Goal: Task Accomplishment & Management: Manage account settings

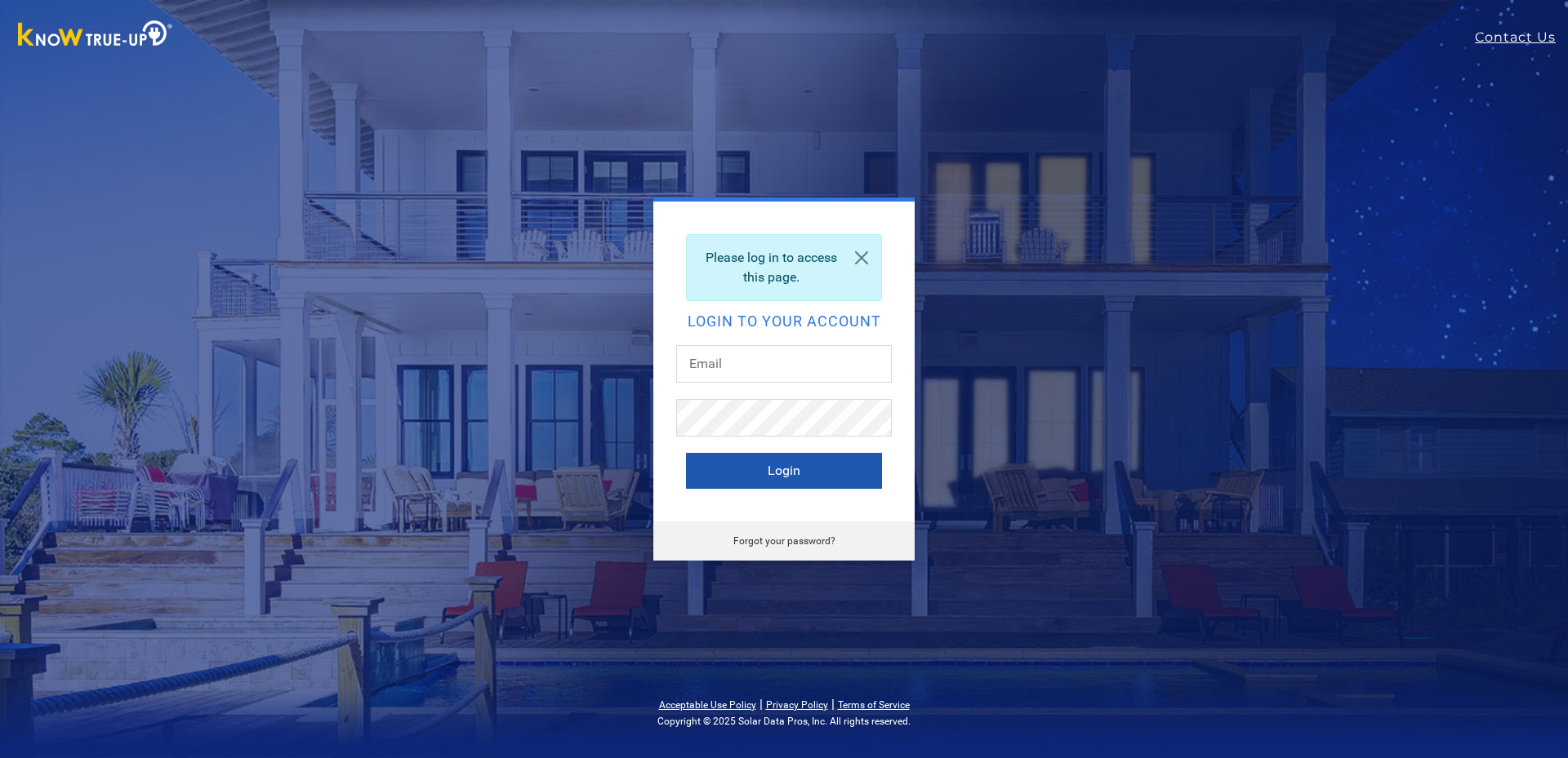
type input "thomasbagdasarian@gmail.com"
click at [775, 474] on button "Login" at bounding box center [784, 471] width 196 height 36
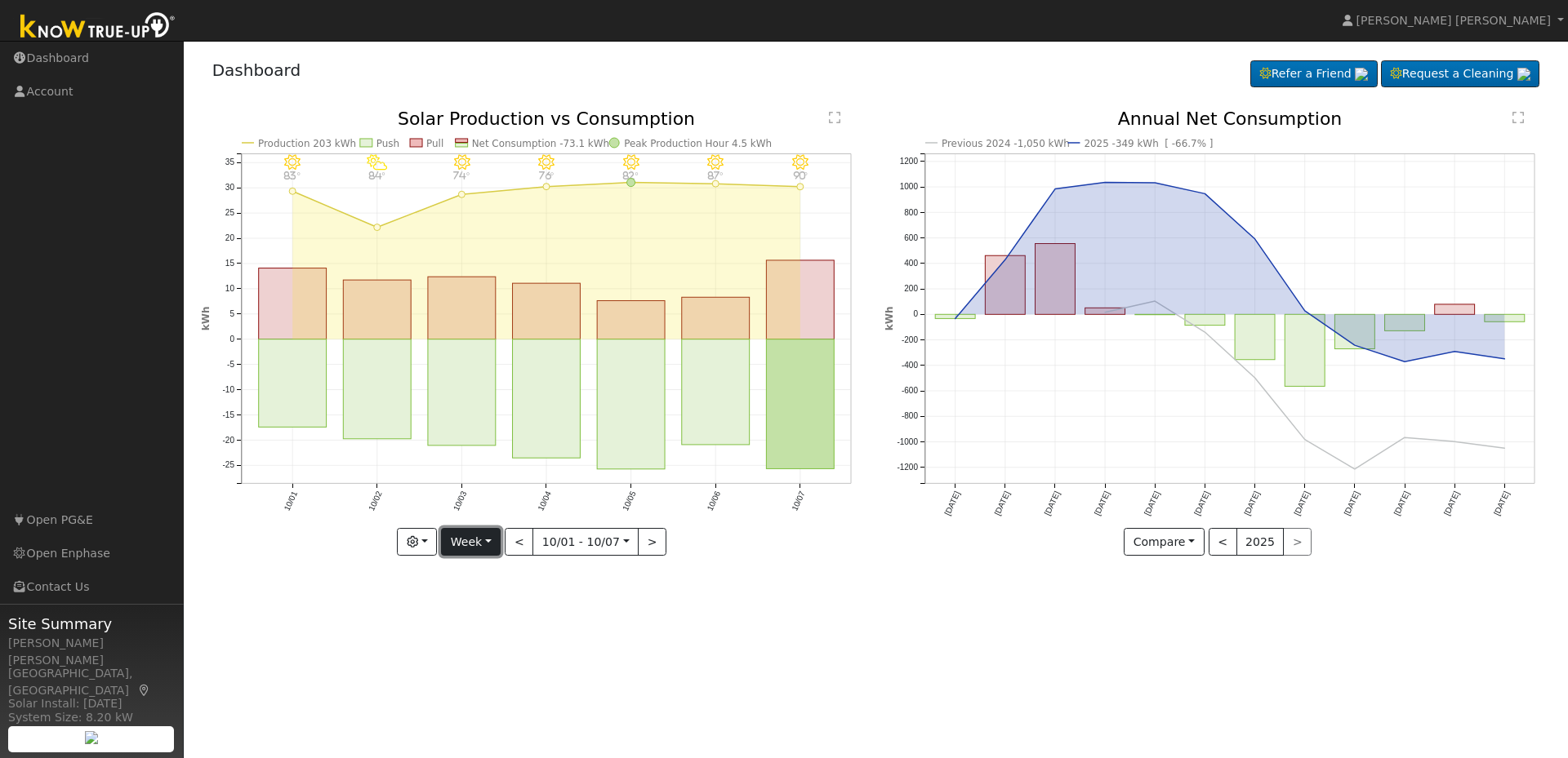
click at [490, 548] on button "Week" at bounding box center [471, 542] width 60 height 28
click at [484, 623] on link "Month" at bounding box center [499, 622] width 114 height 23
type input "[DATE]"
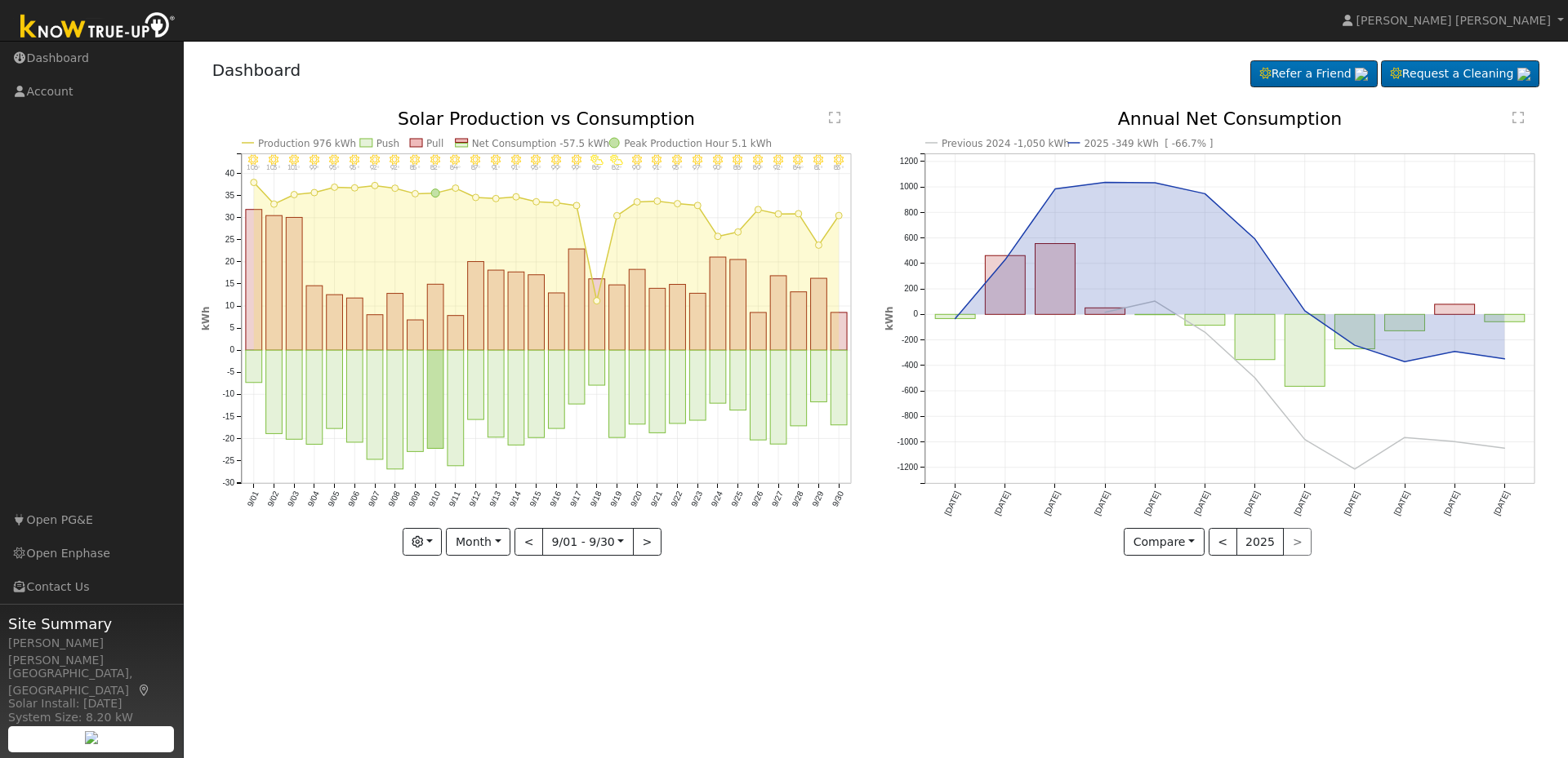
click at [429, 545] on div at bounding box center [534, 333] width 667 height 445
click at [430, 545] on button "button" at bounding box center [422, 542] width 40 height 28
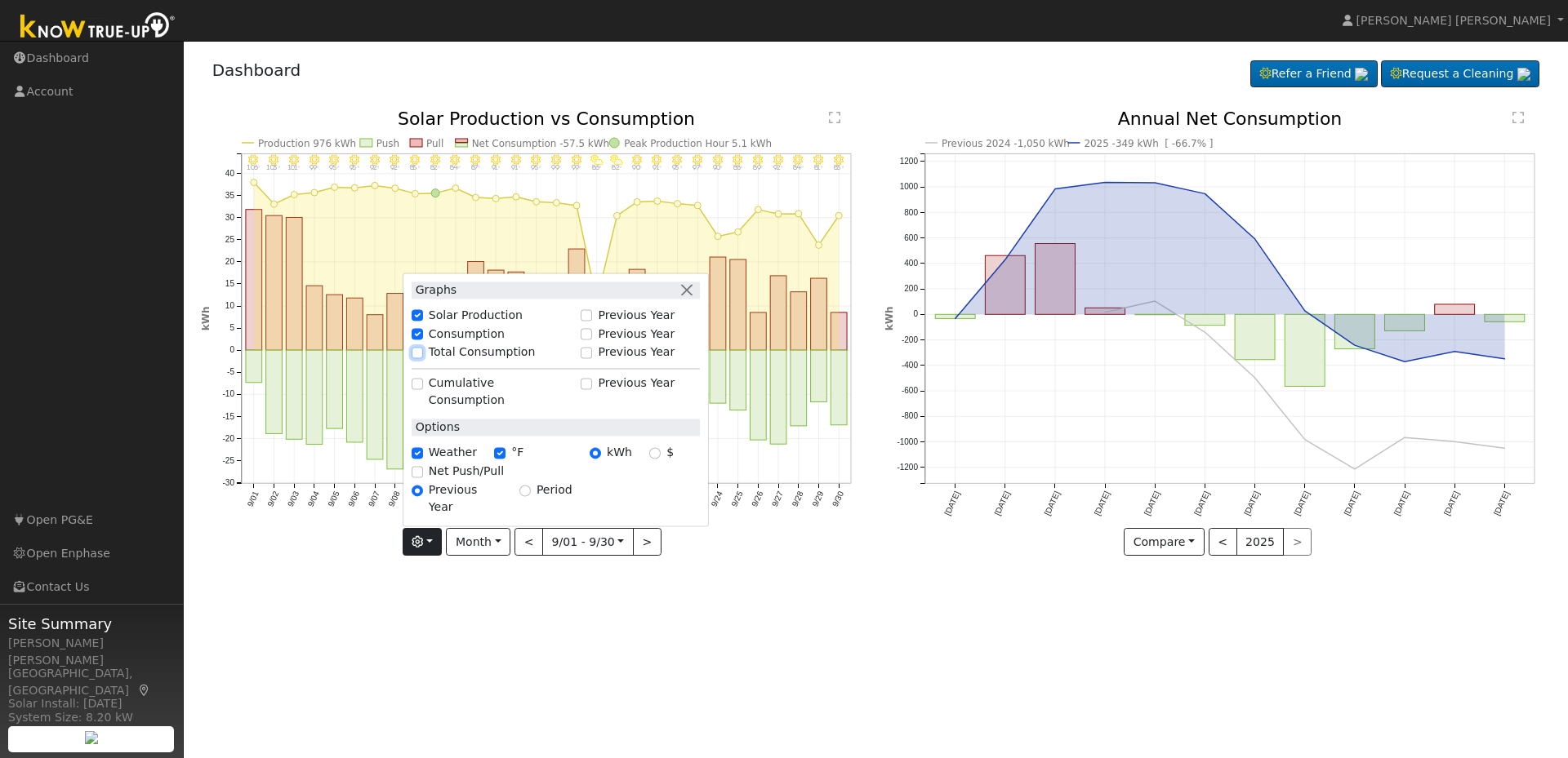
click at [421, 358] on input "Total Consumption" at bounding box center [417, 352] width 11 height 11
checkbox input "true"
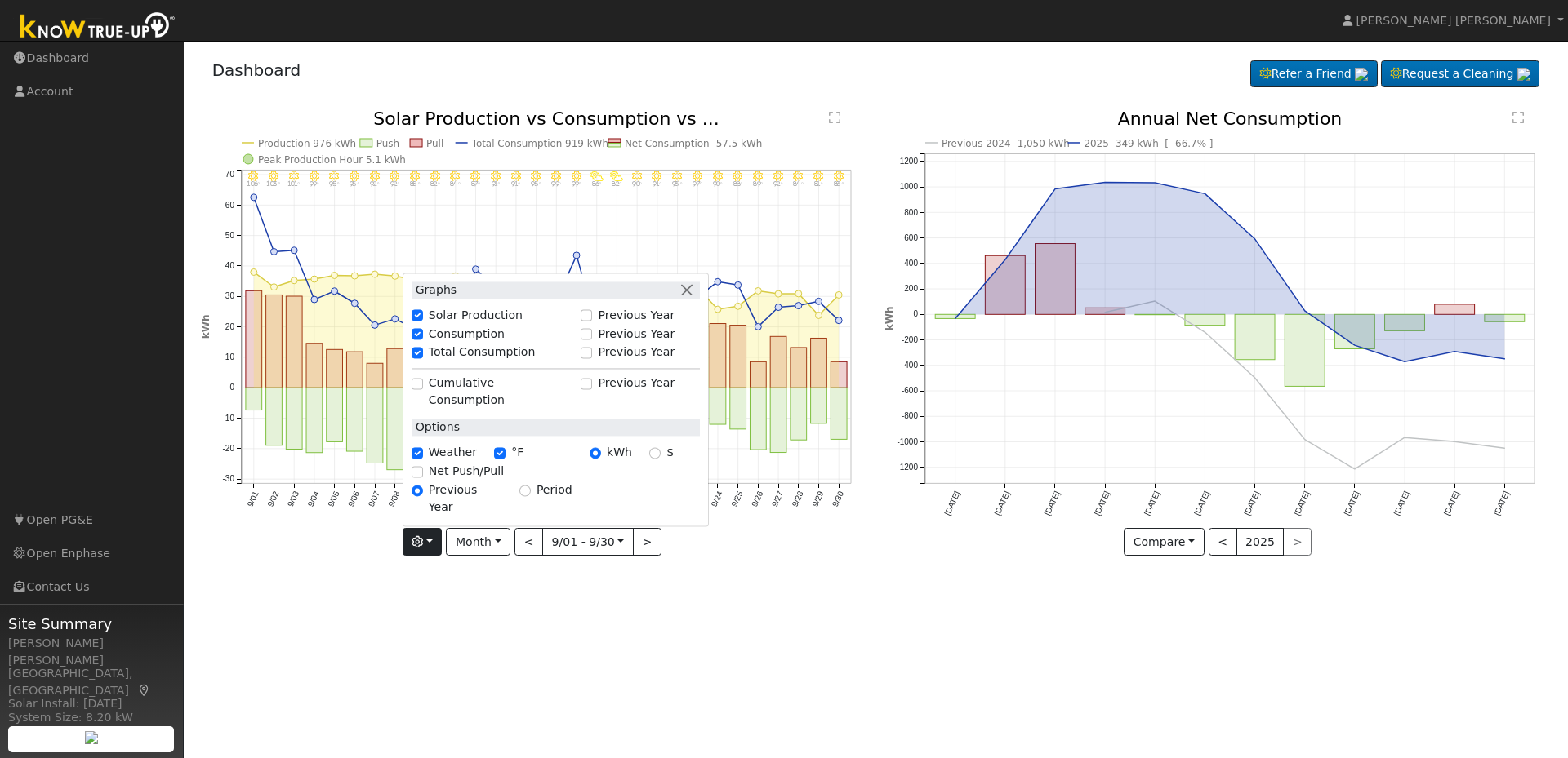
drag, startPoint x: 630, startPoint y: 576, endPoint x: 632, endPoint y: 566, distance: 10.2
click at [630, 576] on div "9/30 - Clear 83° 9/29 - MostlyClear 81° 9/28 - Clear 84° 9/27 - Clear 92° 9/26 …" at bounding box center [534, 345] width 684 height 470
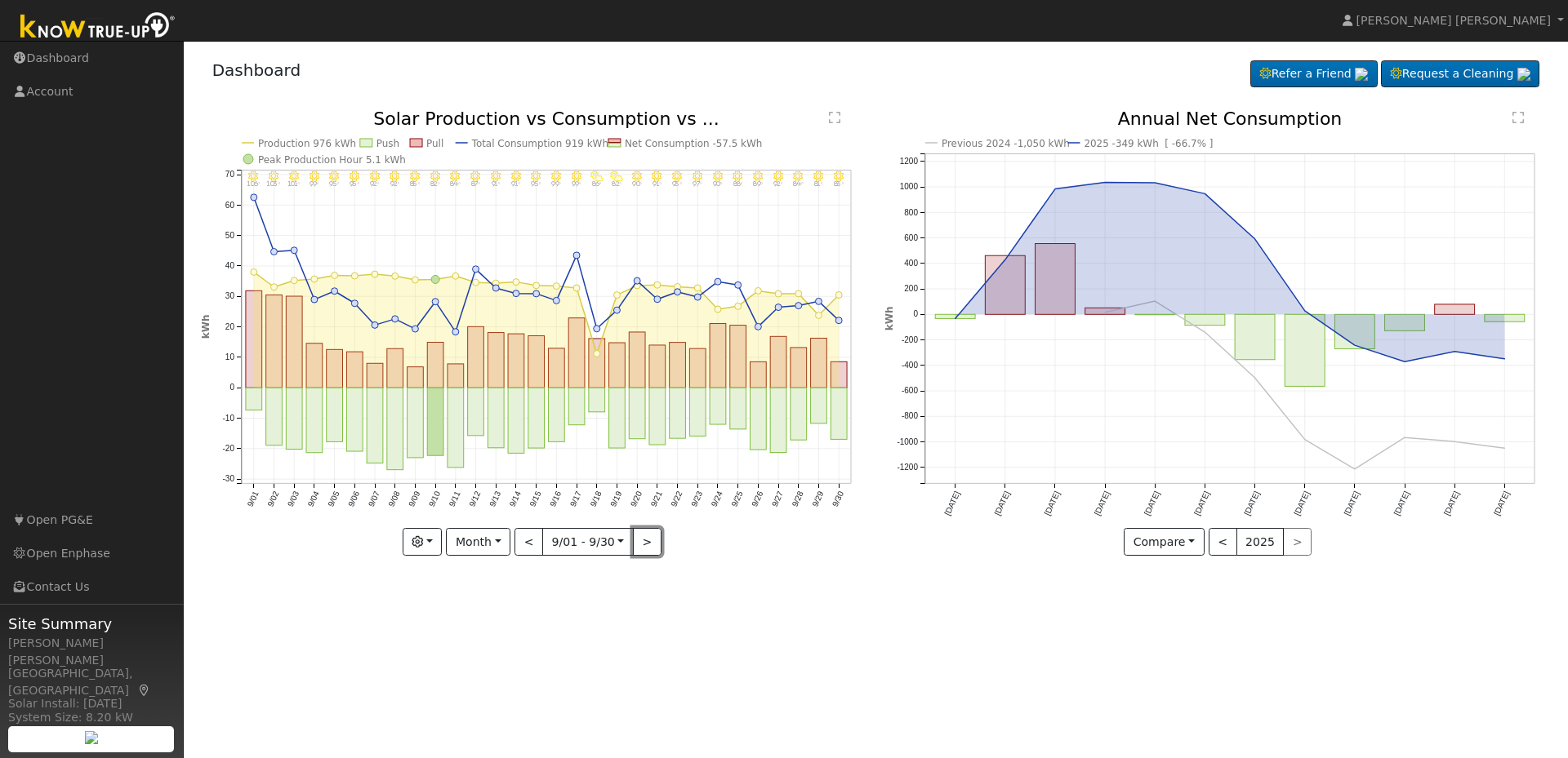
click at [642, 543] on button ">" at bounding box center [647, 542] width 28 height 28
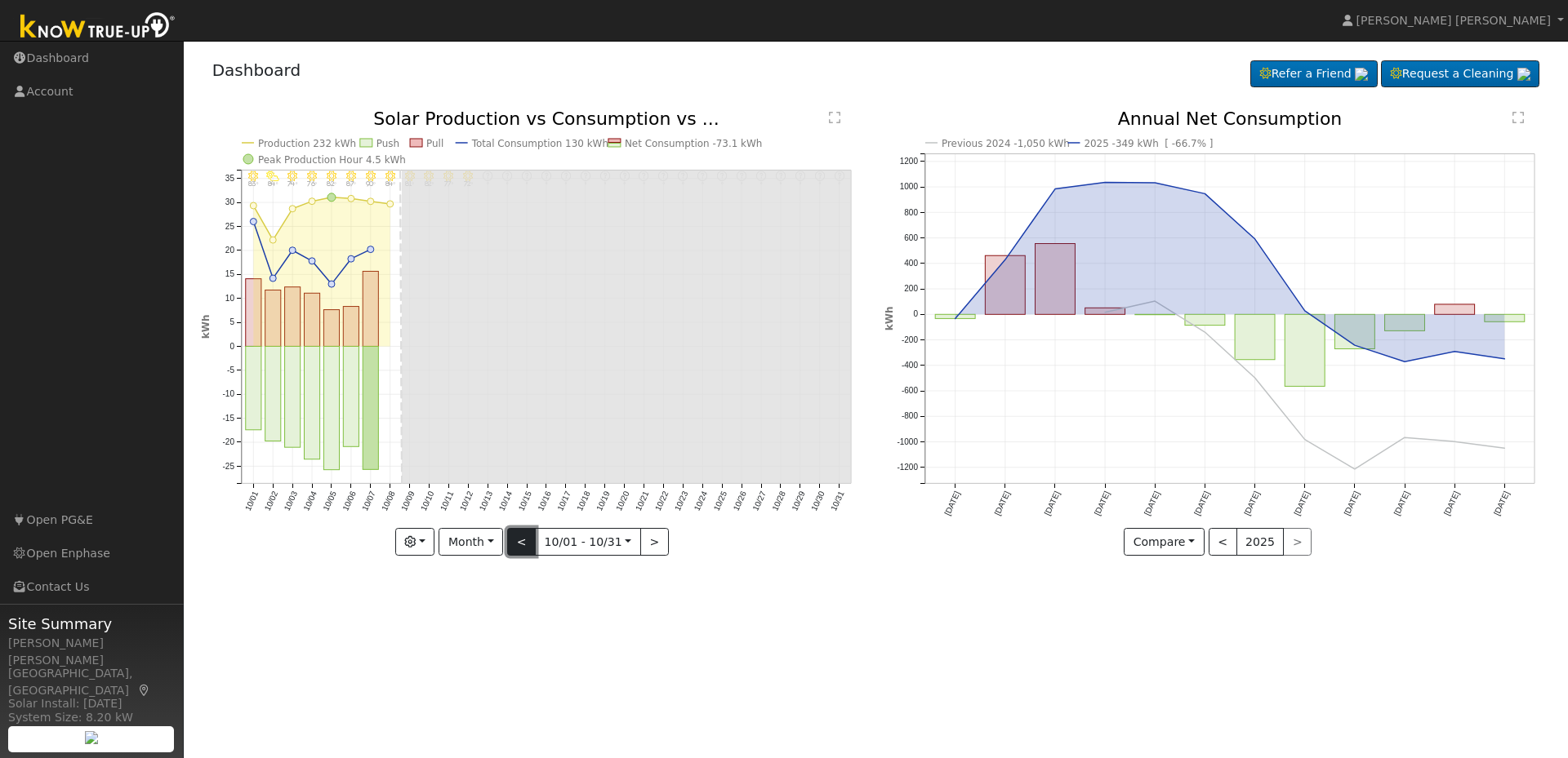
click at [523, 548] on button "<" at bounding box center [521, 542] width 28 height 28
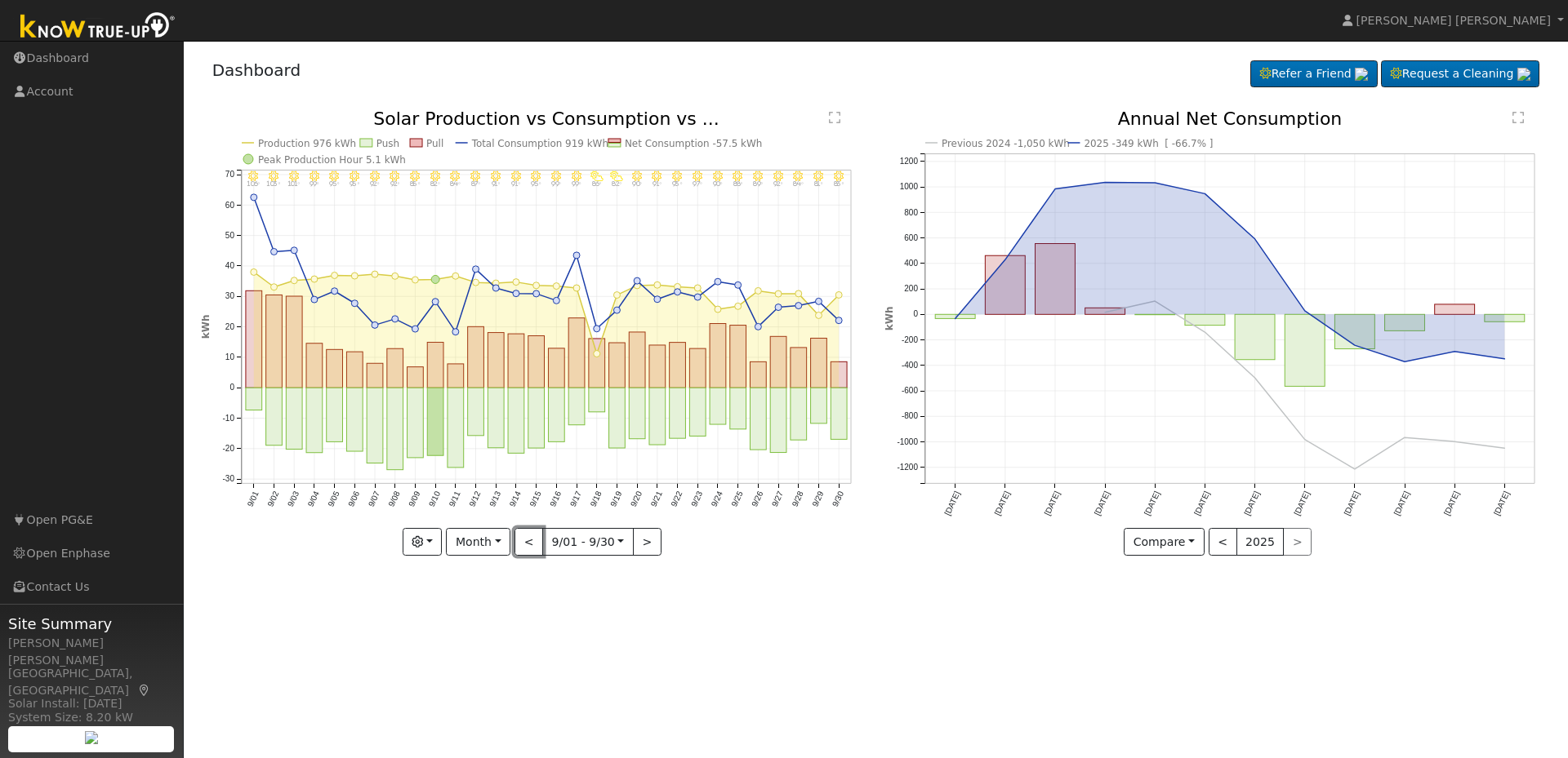
click at [524, 548] on button "<" at bounding box center [529, 542] width 28 height 28
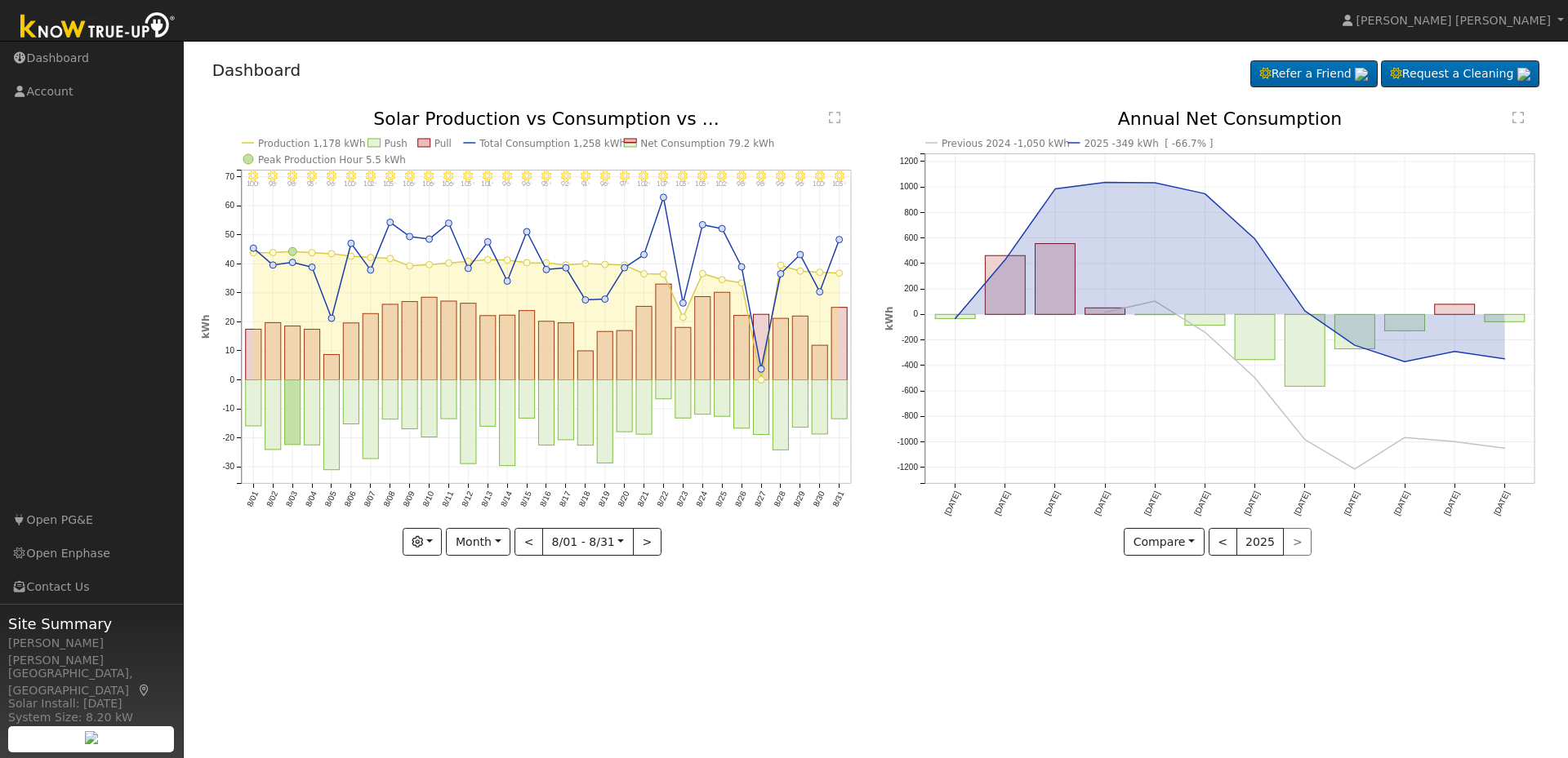
click at [524, 548] on div at bounding box center [534, 333] width 667 height 445
click at [524, 548] on button "<" at bounding box center [529, 542] width 28 height 28
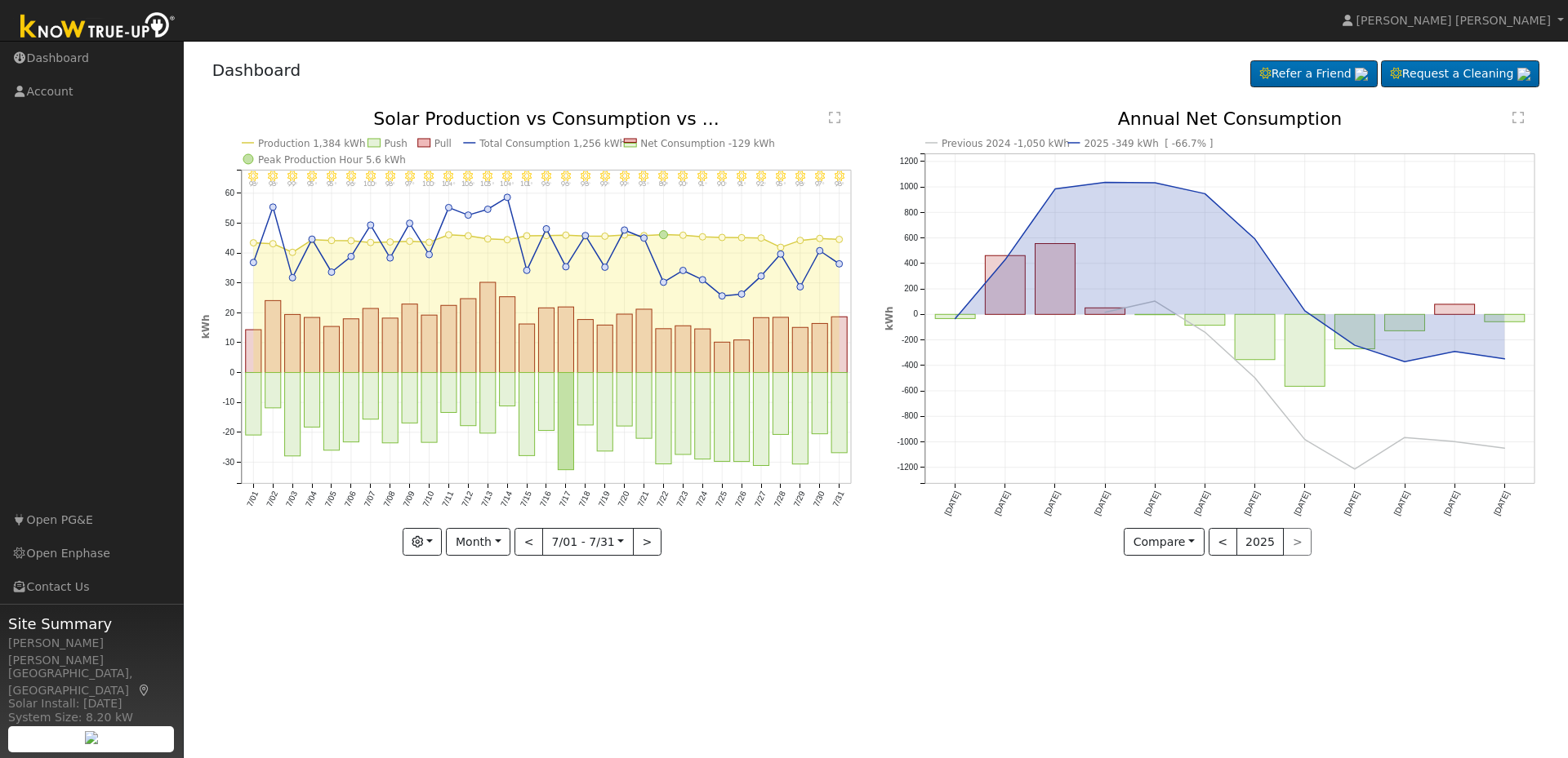
click at [528, 546] on div at bounding box center [534, 333] width 667 height 445
click at [528, 546] on button "<" at bounding box center [529, 542] width 28 height 28
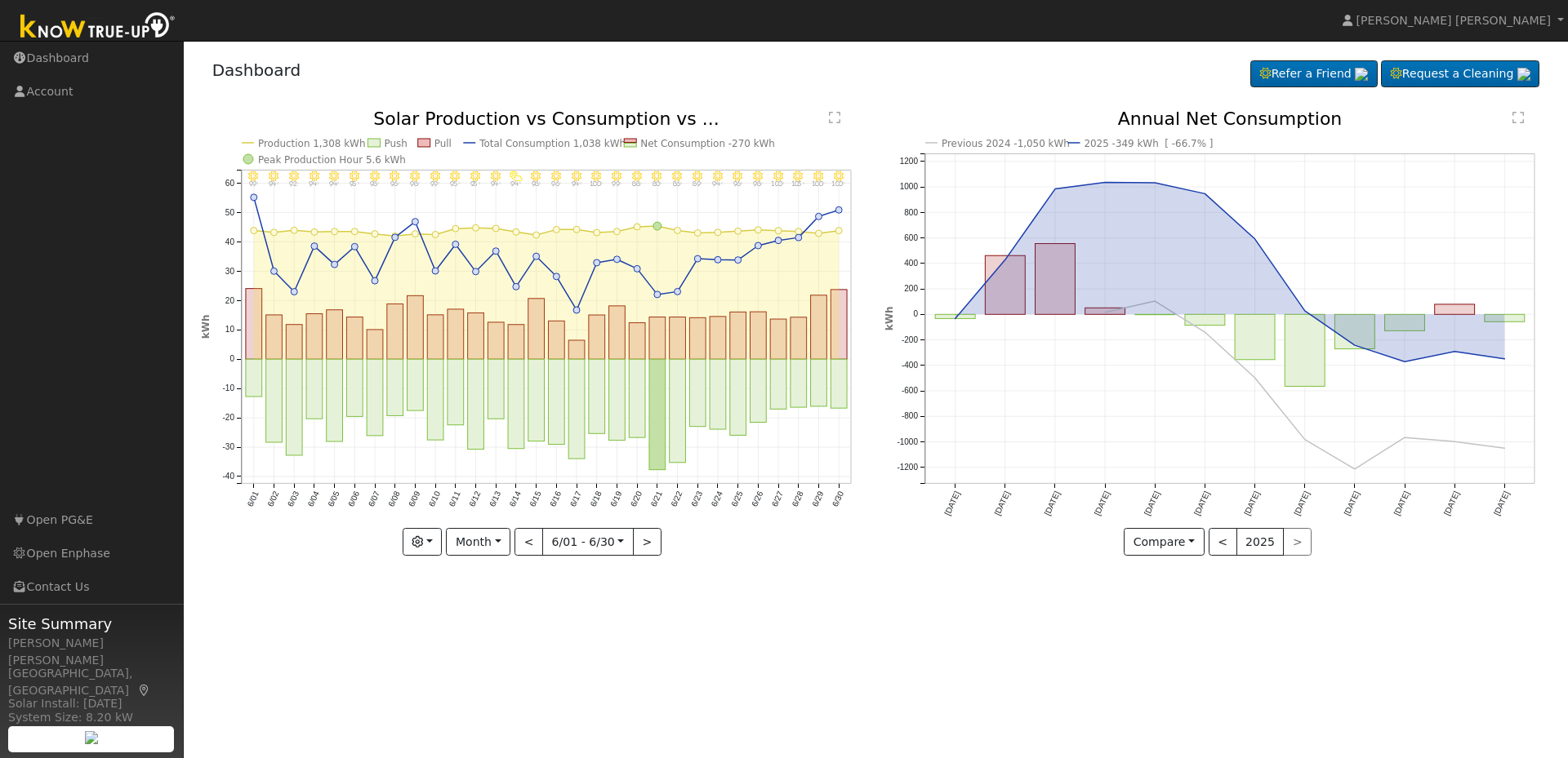
click at [528, 546] on div at bounding box center [534, 333] width 667 height 445
click at [529, 546] on button "<" at bounding box center [529, 542] width 28 height 28
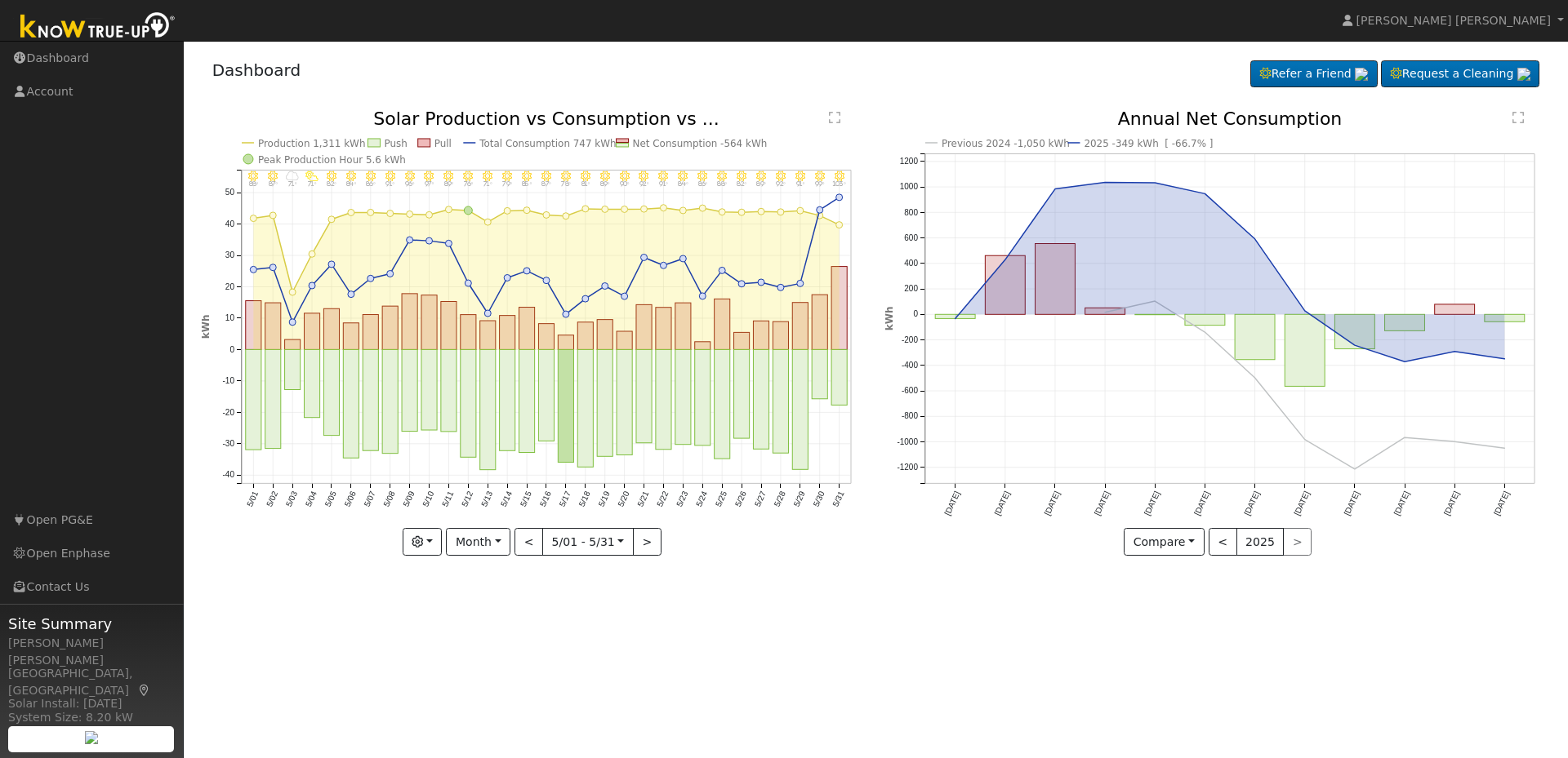
click at [530, 545] on div at bounding box center [534, 333] width 667 height 445
click at [530, 546] on button "<" at bounding box center [529, 542] width 28 height 28
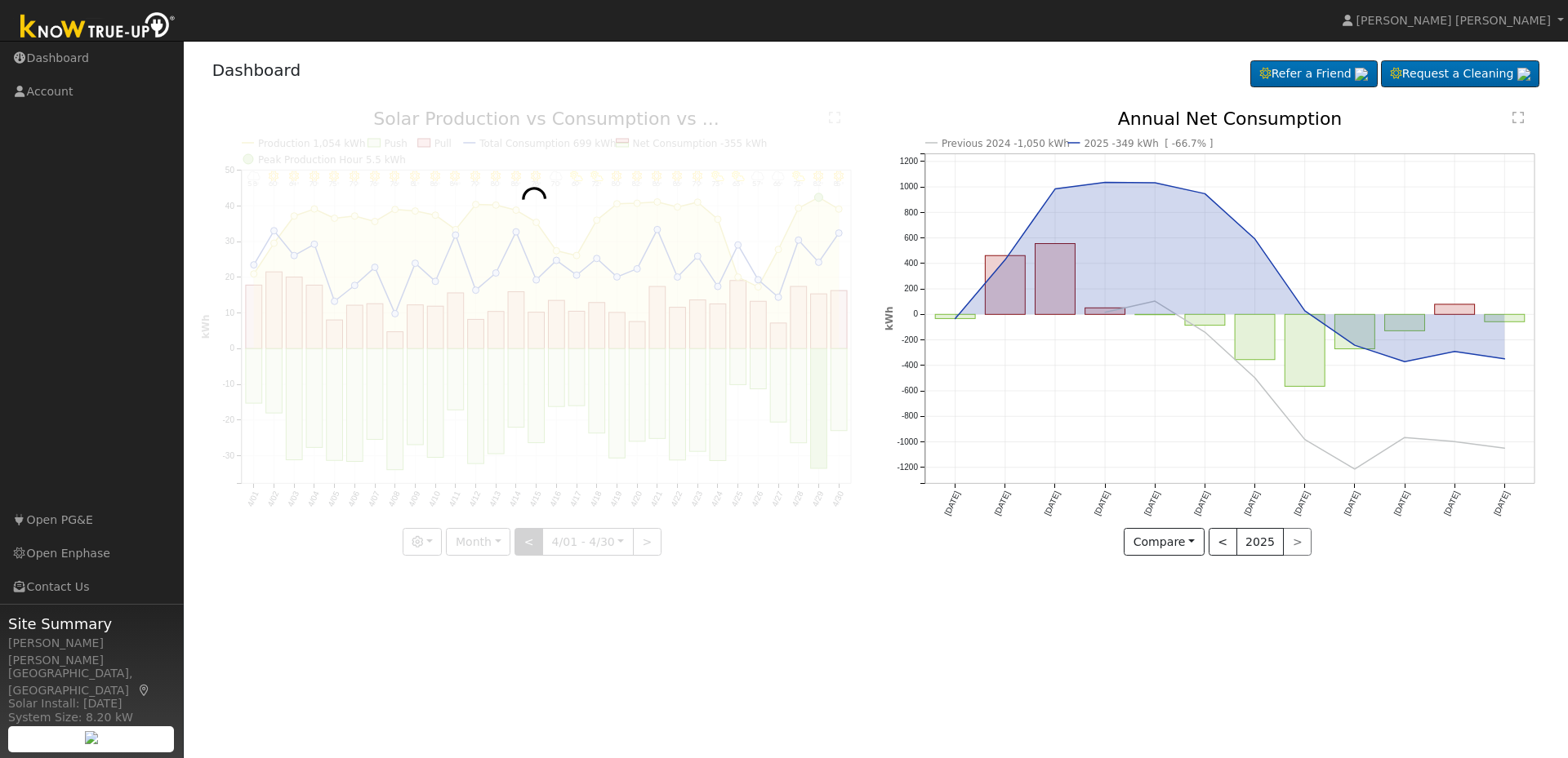
click at [530, 546] on div at bounding box center [534, 333] width 667 height 445
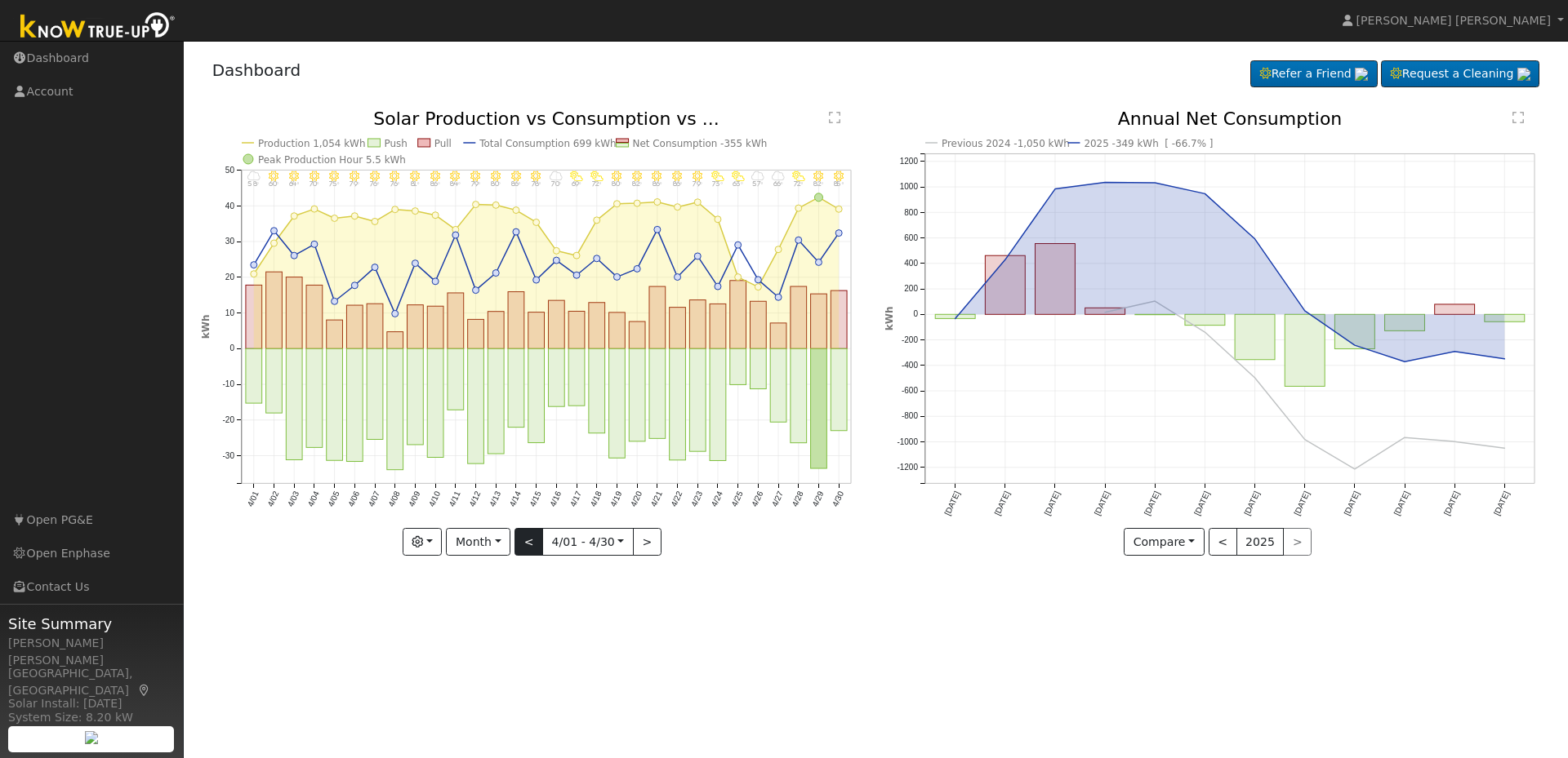
click at [530, 546] on div "4/30 - MostlyClear 85° 4/29 - Clear 82° 4/28 - PartlyCloudy 72° 4/27 - MostlyCl…" at bounding box center [534, 333] width 667 height 445
click at [530, 546] on button "<" at bounding box center [529, 542] width 28 height 28
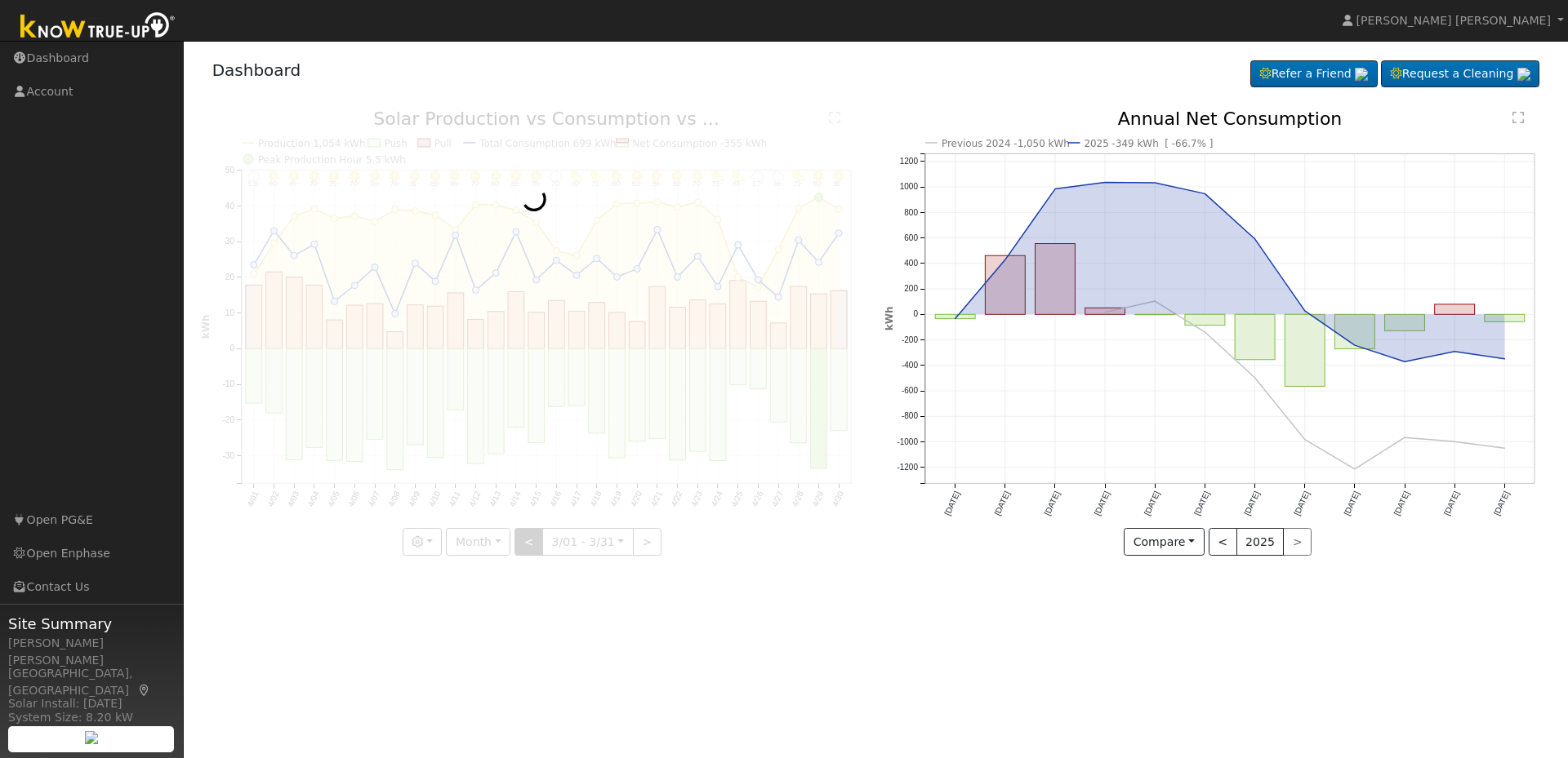
click at [530, 546] on div at bounding box center [534, 333] width 667 height 445
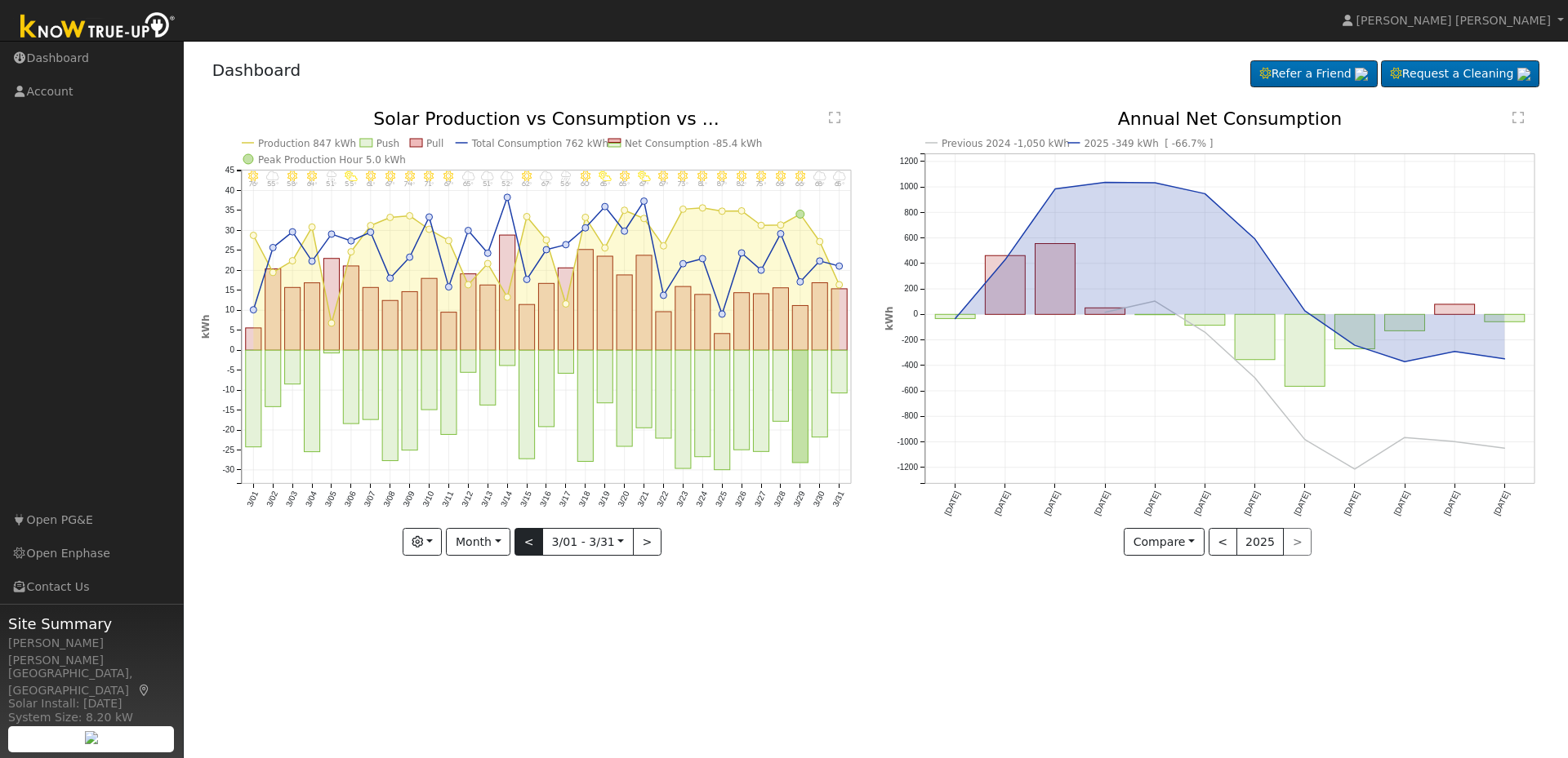
click at [530, 546] on div at bounding box center [534, 333] width 667 height 445
click at [530, 546] on button "<" at bounding box center [529, 542] width 28 height 28
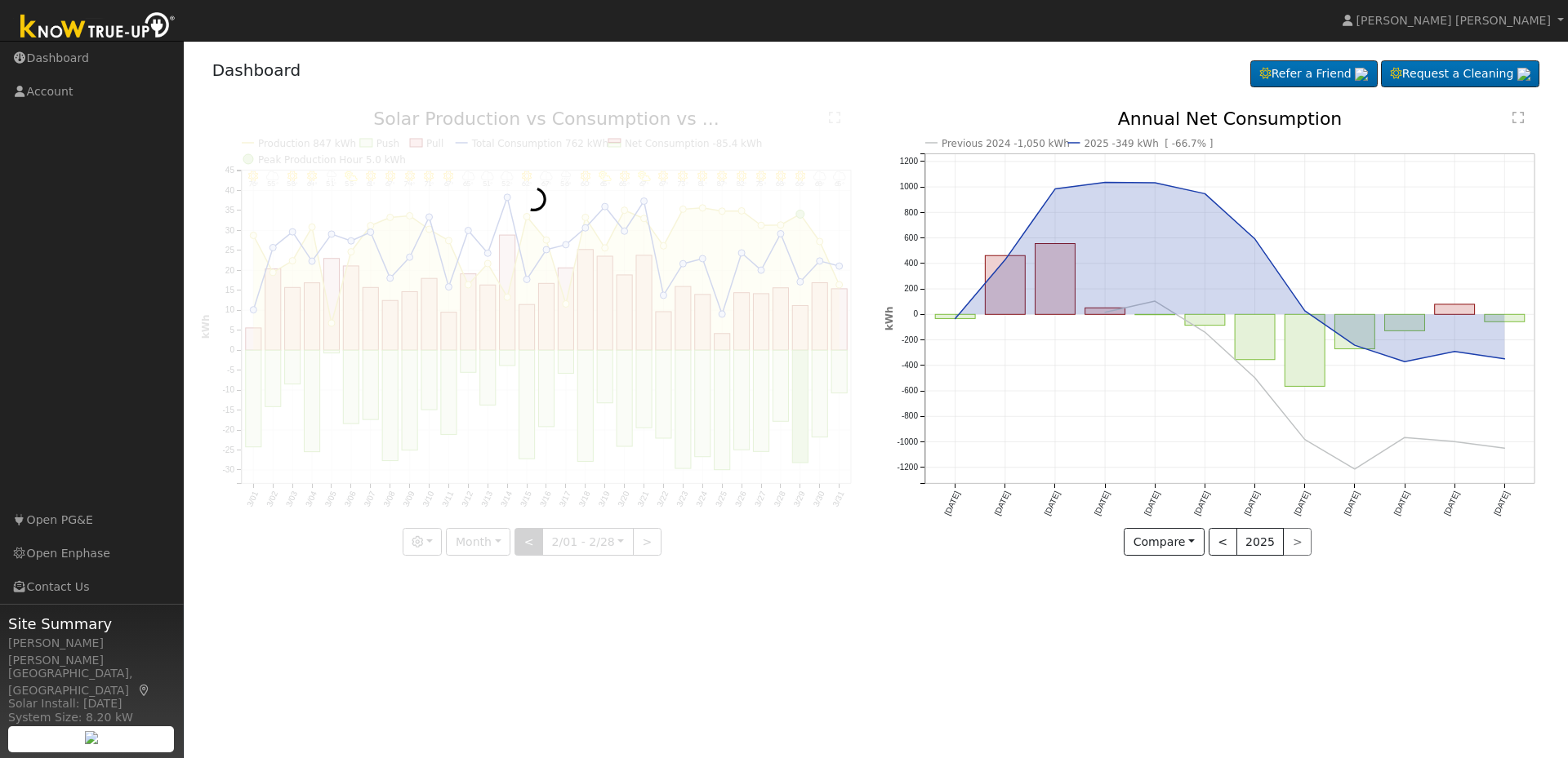
click at [530, 546] on div at bounding box center [534, 333] width 667 height 445
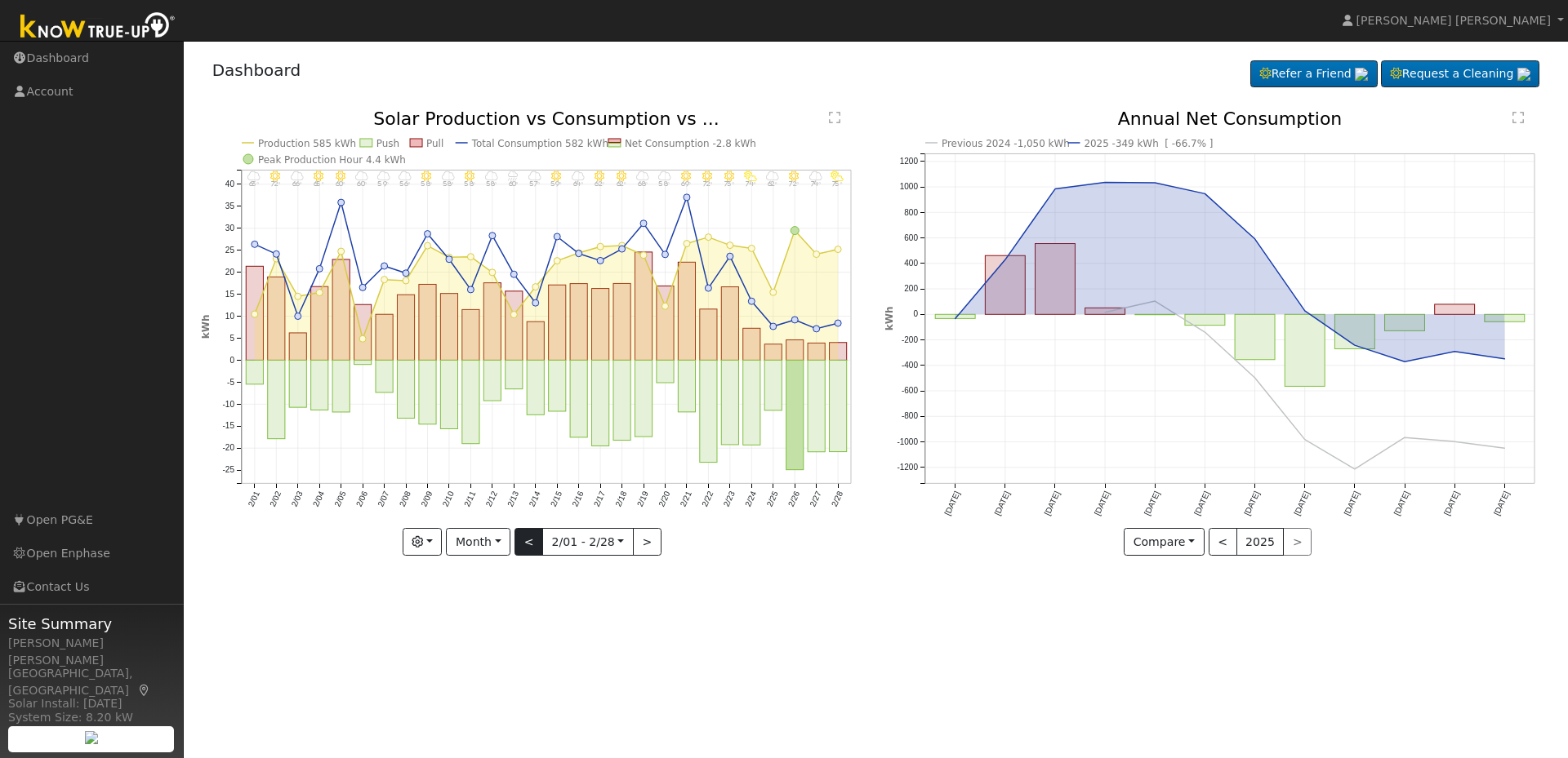
click at [530, 546] on div at bounding box center [534, 333] width 667 height 445
click at [530, 546] on button "<" at bounding box center [529, 542] width 28 height 28
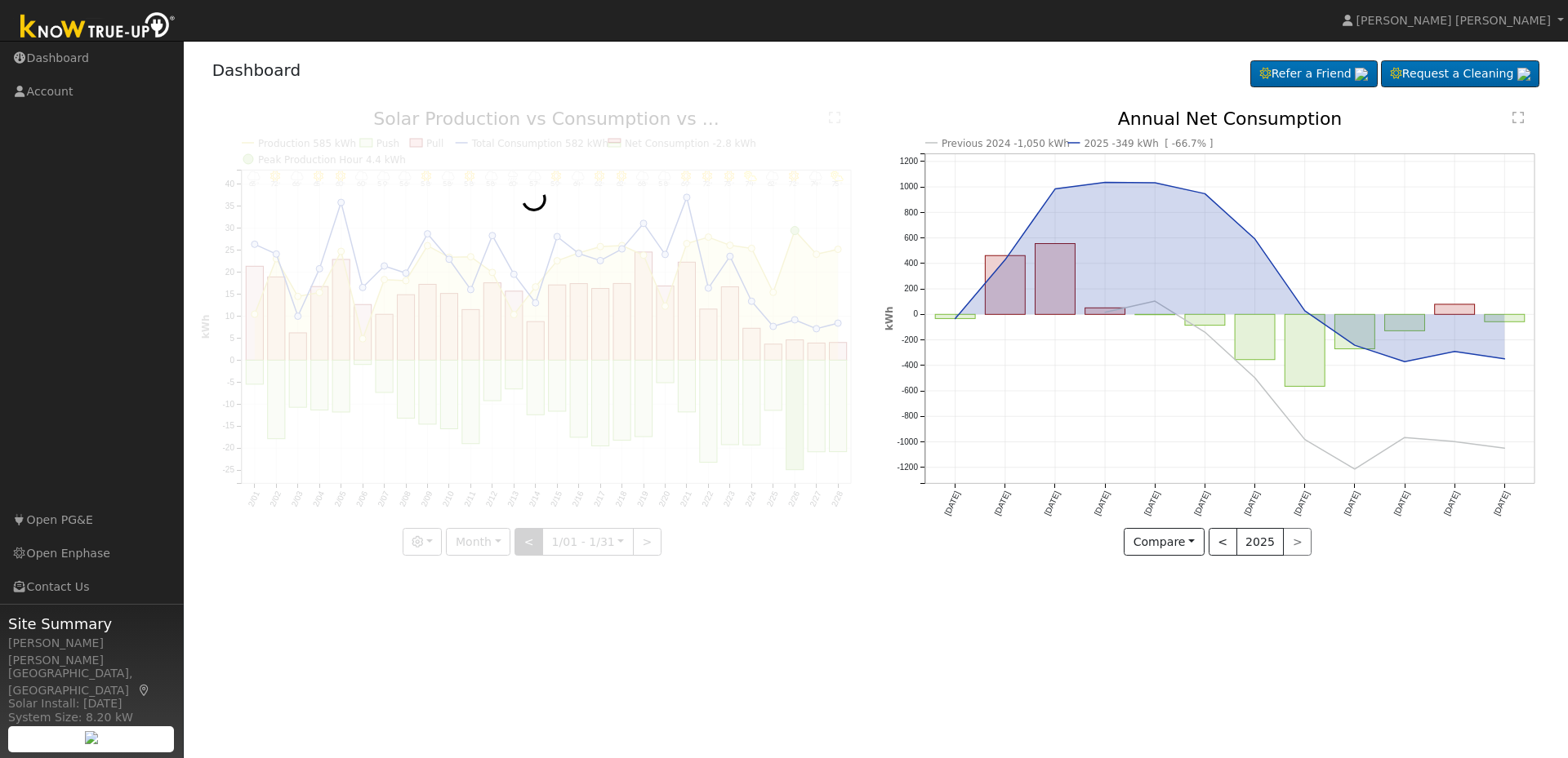
click at [530, 546] on div at bounding box center [534, 333] width 667 height 445
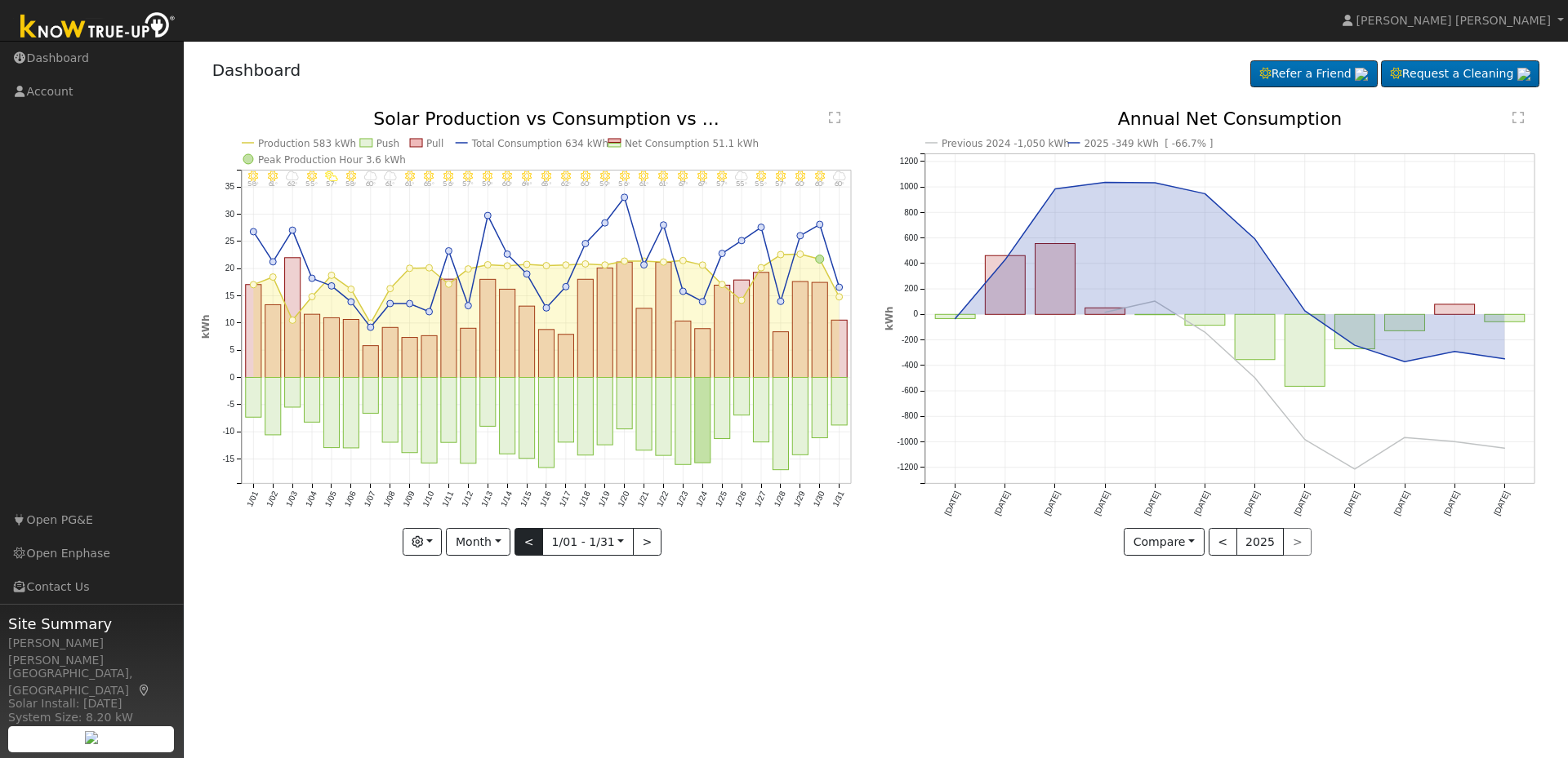
click at [530, 546] on div at bounding box center [534, 333] width 667 height 445
click at [530, 546] on div "1/31 - MostlyCloudy 60° 1/30 - Clear 60° 1/29 - Clear 60° 1/28 - Clear 57° 1/27…" at bounding box center [534, 333] width 667 height 445
click at [530, 546] on button "<" at bounding box center [529, 542] width 28 height 28
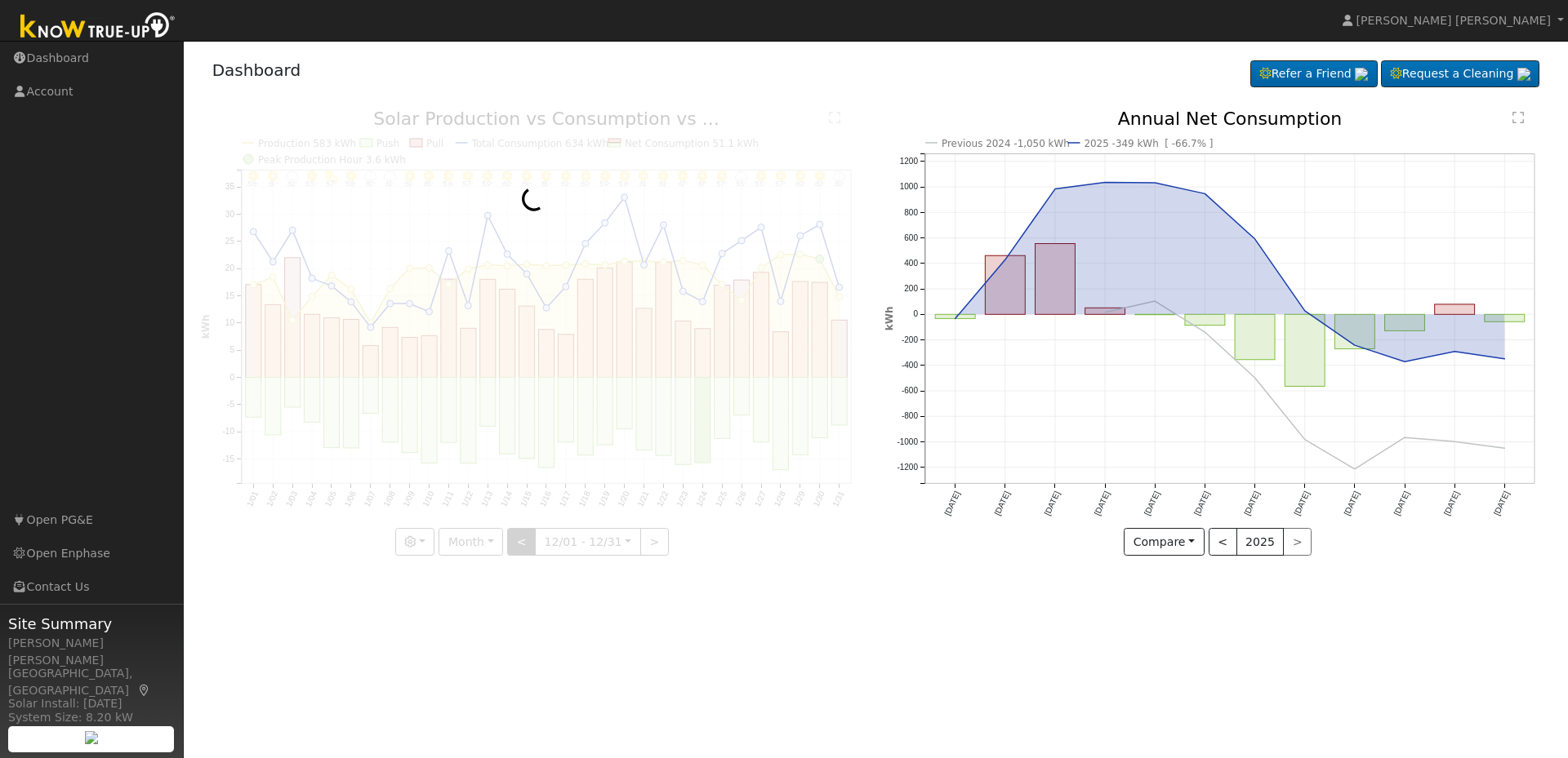
click at [530, 546] on div at bounding box center [534, 333] width 667 height 445
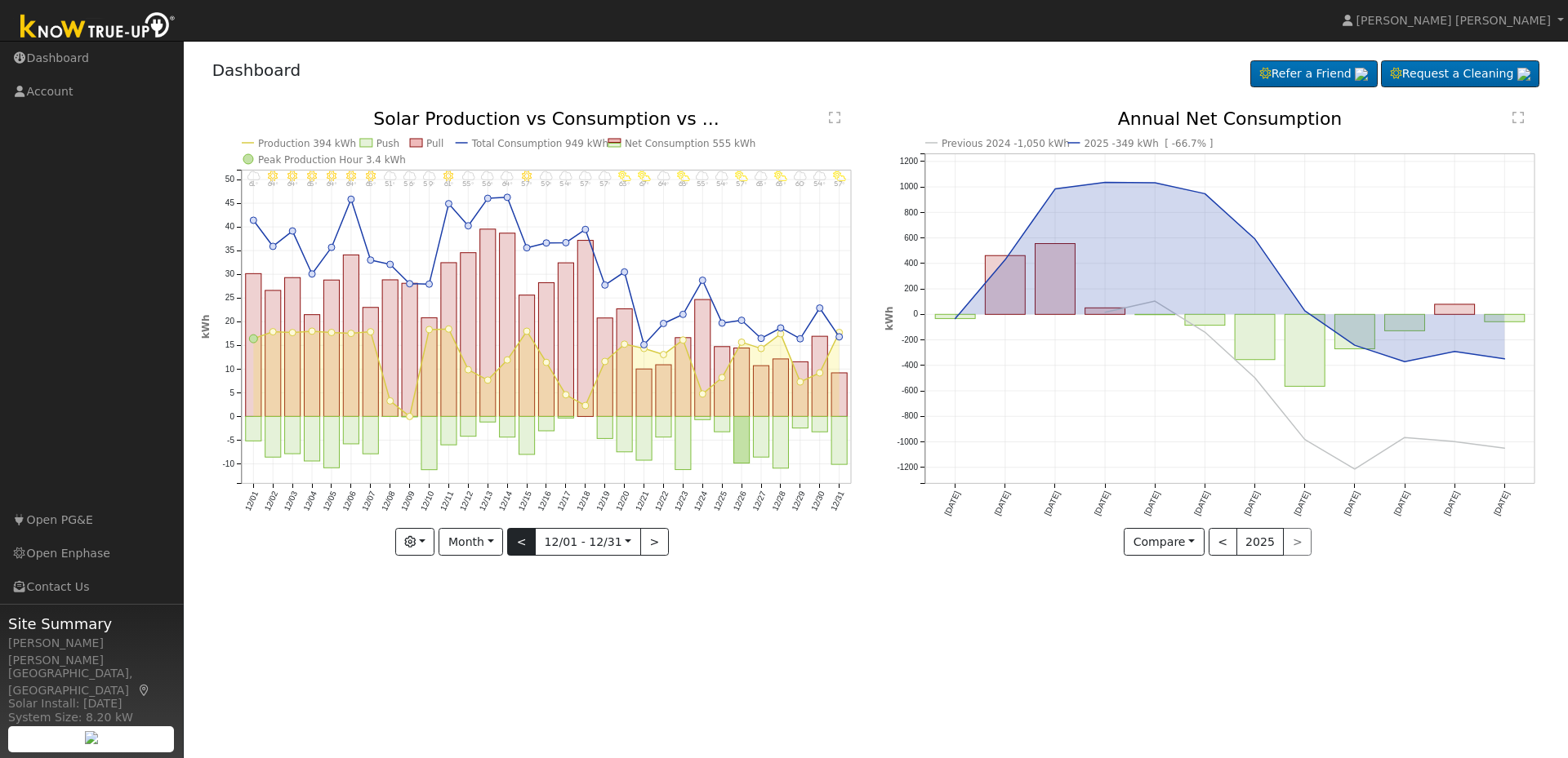
click at [532, 546] on div "12/31 - PartlyCloudy 57° 12/30 - MostlyCloudy 54° 12/29 - MostlyCloudy 60° 12/2…" at bounding box center [534, 333] width 667 height 445
click at [532, 546] on button "<" at bounding box center [521, 542] width 28 height 28
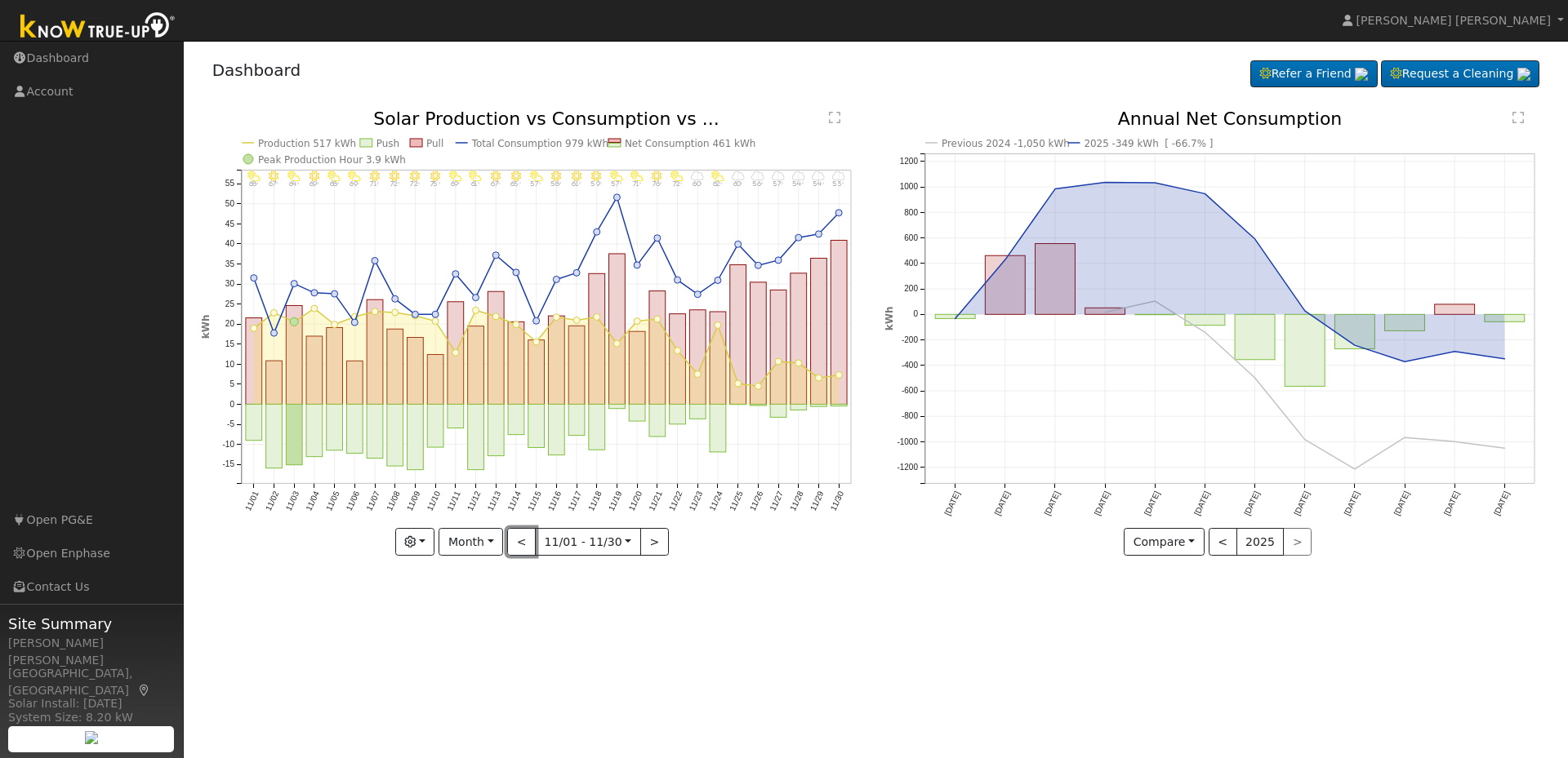
click at [533, 542] on button "<" at bounding box center [521, 542] width 28 height 28
type input "[DATE]"
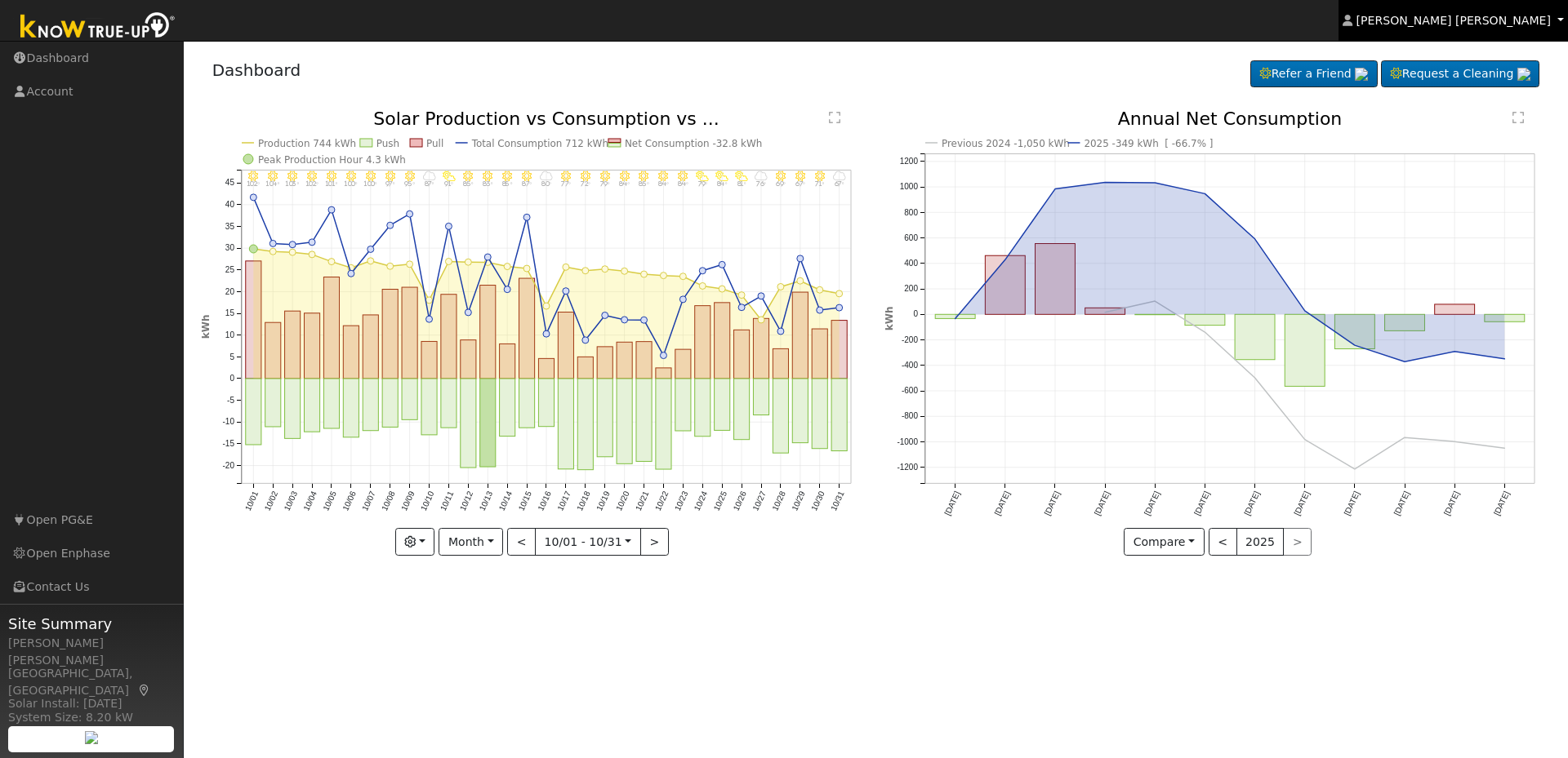
click at [1527, 17] on span "[PERSON_NAME] [PERSON_NAME]" at bounding box center [1453, 20] width 195 height 13
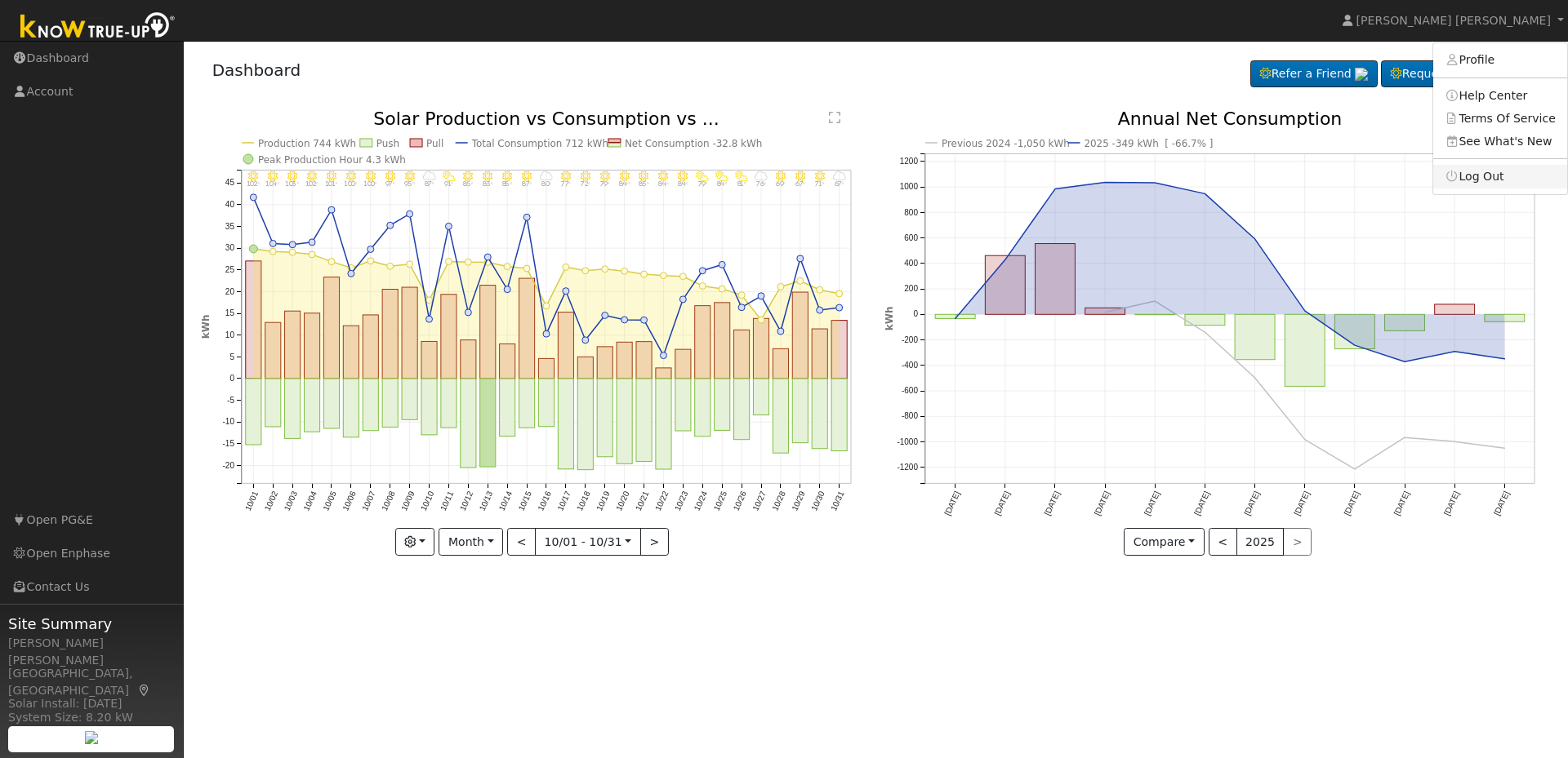
drag, startPoint x: 1491, startPoint y: 179, endPoint x: 1463, endPoint y: 129, distance: 57.3
click at [1491, 179] on link "Log Out" at bounding box center [1500, 176] width 134 height 23
